Goal: Register for event/course

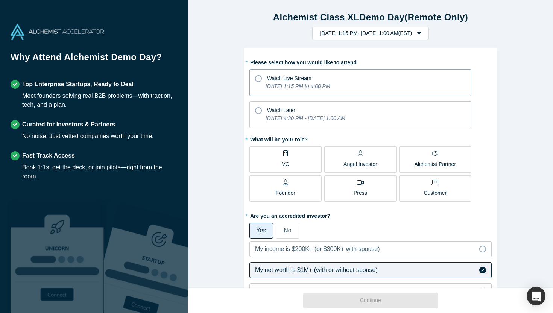
click at [259, 80] on icon at bounding box center [258, 78] width 7 height 7
click at [0, 0] on input "Watch Live Stream [DATE] 1:15 PM to 4:00 PM" at bounding box center [0, 0] width 0 height 0
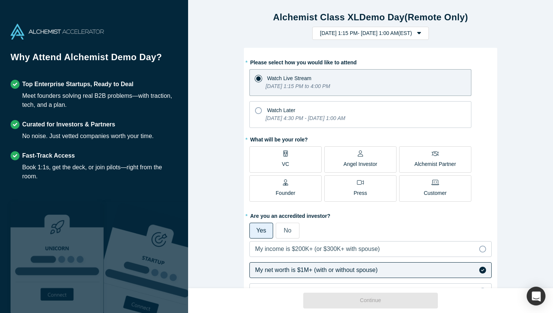
click at [368, 162] on p "Angel Investor" at bounding box center [361, 164] width 34 height 8
click at [0, 0] on input "Angel Investor" at bounding box center [0, 0] width 0 height 0
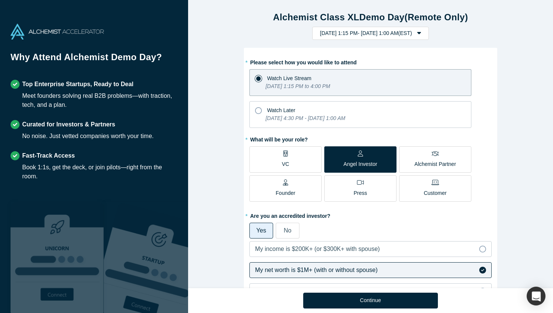
click at [417, 158] on div "Alchemist Partner" at bounding box center [435, 160] width 41 height 18
click at [0, 0] on input "Alchemist Partner" at bounding box center [0, 0] width 0 height 0
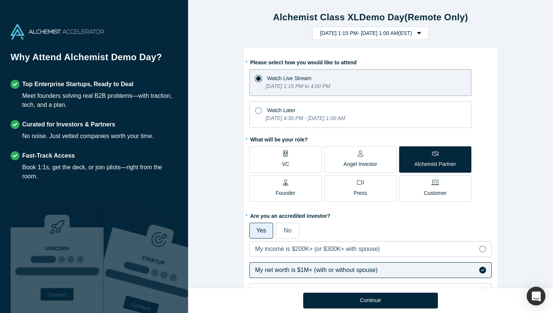
click at [372, 162] on p "Angel Investor" at bounding box center [361, 164] width 34 height 8
click at [0, 0] on input "Angel Investor" at bounding box center [0, 0] width 0 height 0
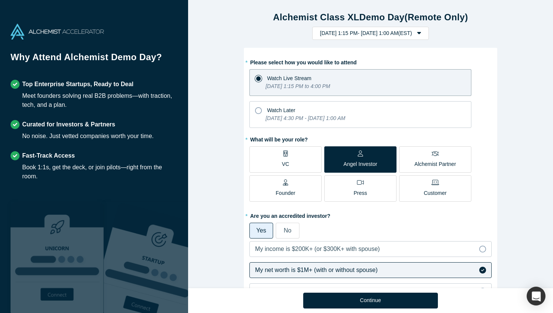
click at [441, 160] on p "Alchemist Partner" at bounding box center [435, 164] width 41 height 8
click at [0, 0] on input "Alchemist Partner" at bounding box center [0, 0] width 0 height 0
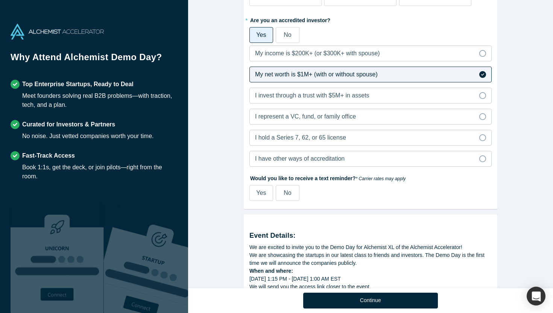
scroll to position [204, 0]
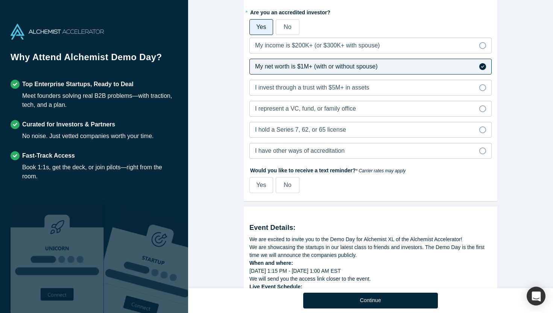
click at [260, 183] on span "Yes" at bounding box center [261, 185] width 10 height 6
click at [0, 0] on input "Yes" at bounding box center [0, 0] width 0 height 0
select select "US"
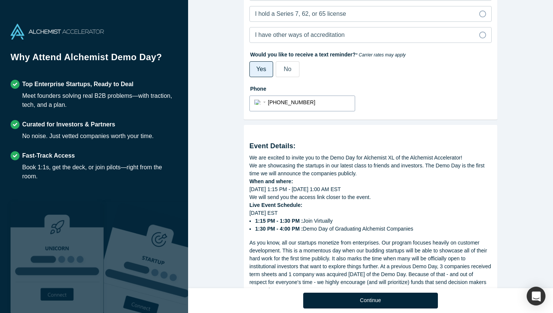
scroll to position [389, 0]
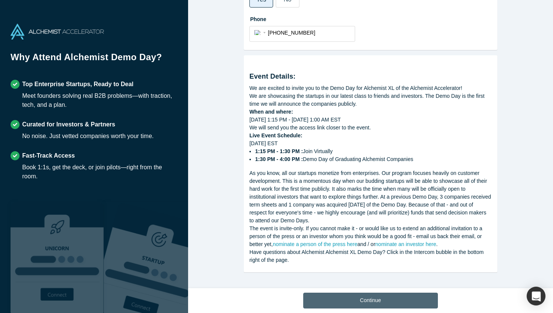
click at [373, 299] on button "Continue" at bounding box center [370, 301] width 135 height 16
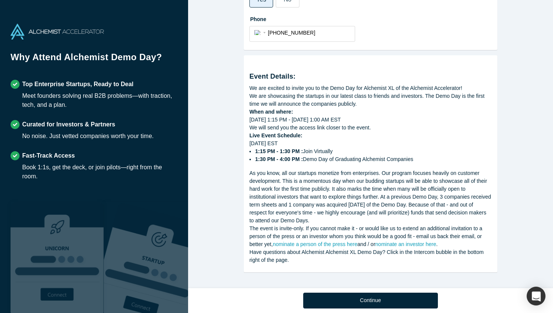
scroll to position [265, 0]
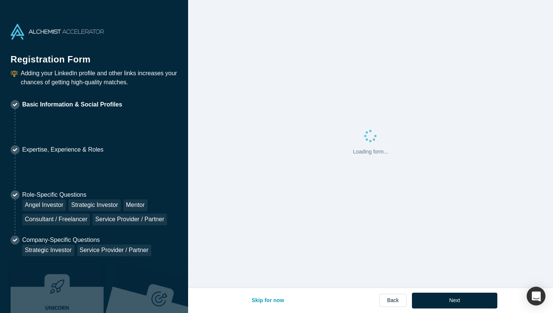
select select "US"
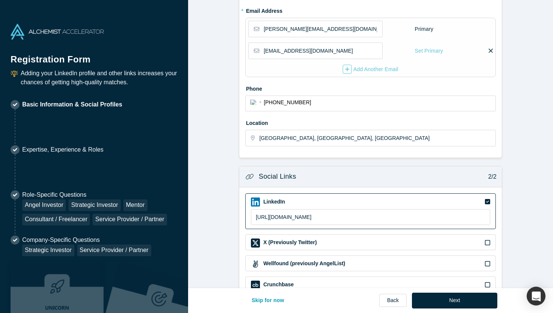
scroll to position [222, 0]
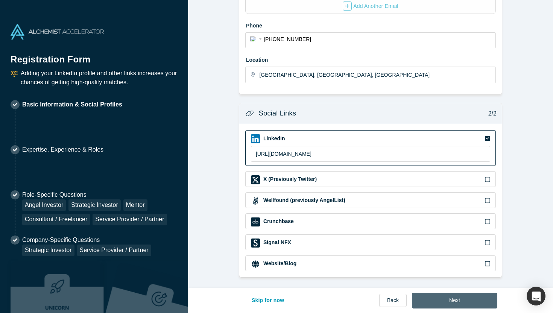
click at [459, 300] on button "Next" at bounding box center [454, 301] width 85 height 16
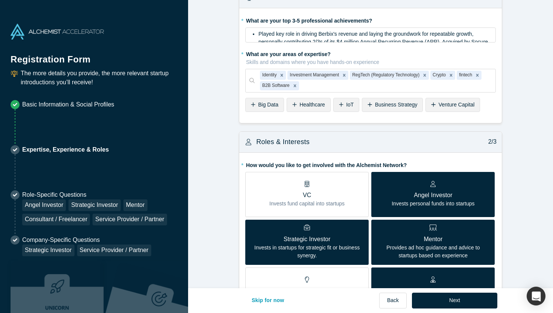
scroll to position [22, 0]
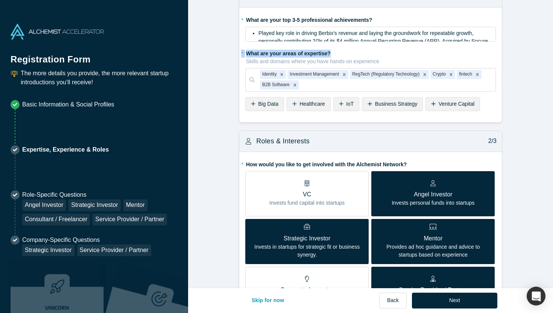
drag, startPoint x: 495, startPoint y: 41, endPoint x: 495, endPoint y: 52, distance: 11.7
click at [495, 52] on fieldset "* What are your top 3-5 professional achievements? Played key role in driving B…" at bounding box center [370, 65] width 251 height 103
click at [460, 28] on div "Played key role in driving Berbix's revenue and laying the groundwork for repea…" at bounding box center [370, 34] width 251 height 15
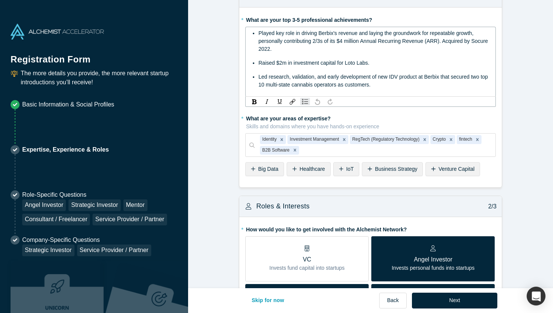
click at [262, 54] on ul "Played key role in driving Berbix's revenue and laying the groundwork for repea…" at bounding box center [371, 58] width 240 height 59
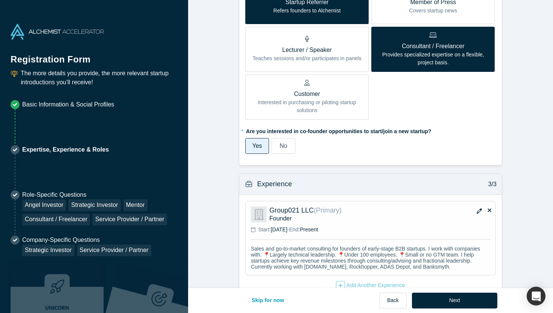
scroll to position [491, 0]
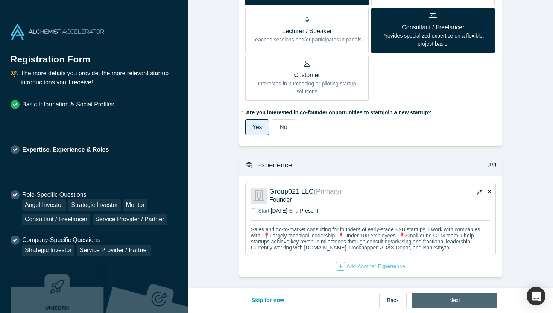
click at [438, 300] on button "Next" at bounding box center [454, 301] width 85 height 16
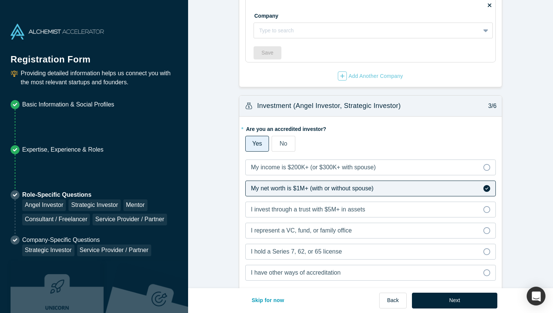
scroll to position [474, 0]
click at [452, 301] on button "Next" at bounding box center [454, 301] width 85 height 16
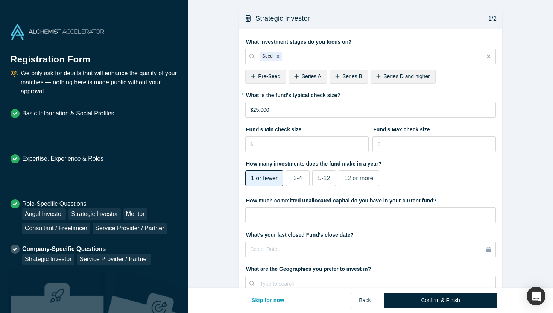
scroll to position [52, 0]
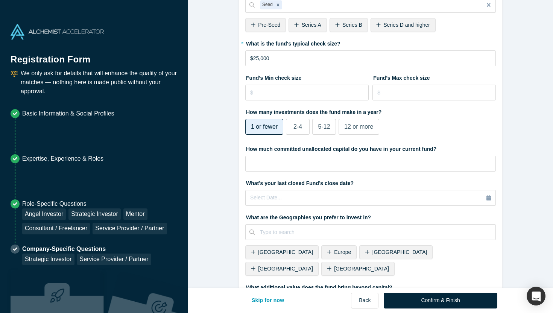
click at [299, 128] on span "2-4" at bounding box center [298, 126] width 9 height 6
click at [0, 0] on input "2-4" at bounding box center [0, 0] width 0 height 0
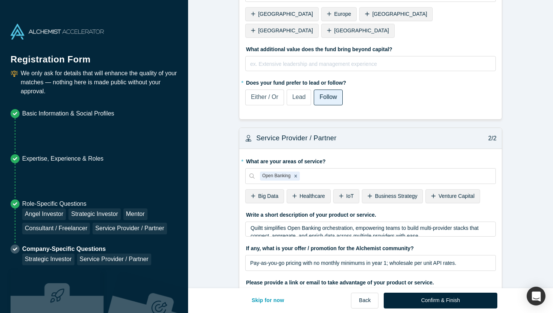
scroll to position [312, 0]
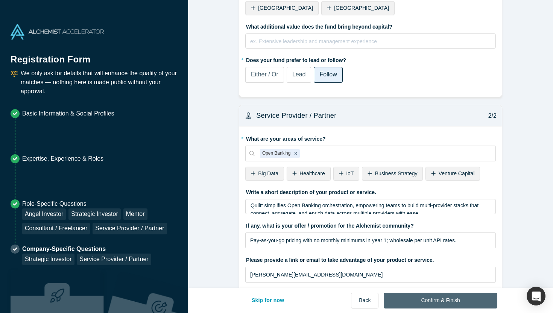
click at [448, 301] on button "Confirm & Finish" at bounding box center [440, 301] width 113 height 16
